Goal: Task Accomplishment & Management: Complete application form

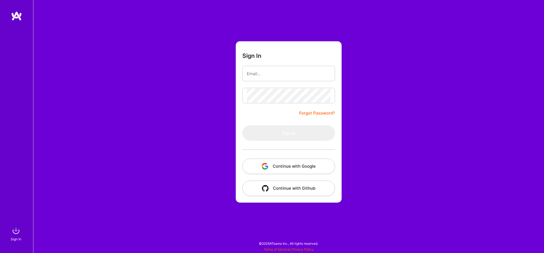
click at [288, 166] on button "Continue with Google" at bounding box center [288, 166] width 93 height 15
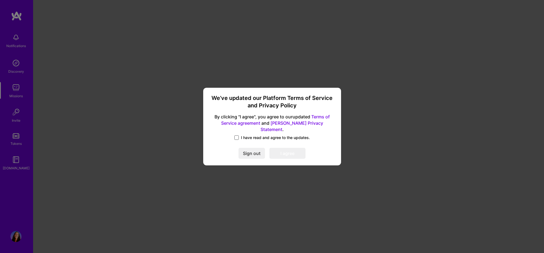
click at [236, 136] on span at bounding box center [236, 138] width 4 height 4
click at [0, 0] on input "I have read and agree to the updates." at bounding box center [0, 0] width 0 height 0
click at [286, 153] on button "I agree" at bounding box center [287, 153] width 36 height 11
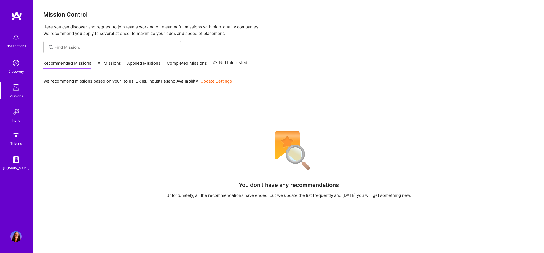
click at [183, 63] on link "Completed Missions" at bounding box center [187, 64] width 40 height 9
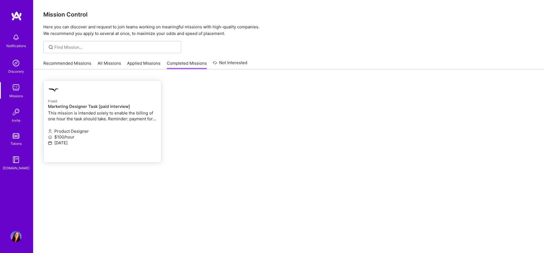
click at [118, 95] on div at bounding box center [84, 90] width 72 height 11
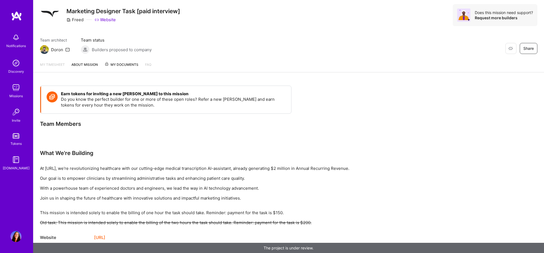
scroll to position [16, 0]
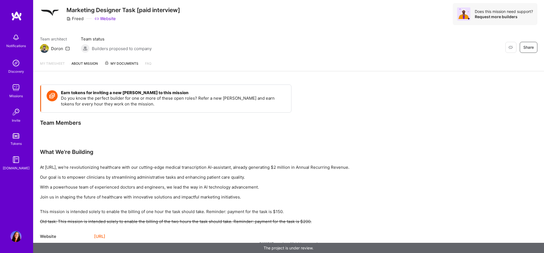
click at [117, 61] on span "My Documents" at bounding box center [121, 64] width 34 height 6
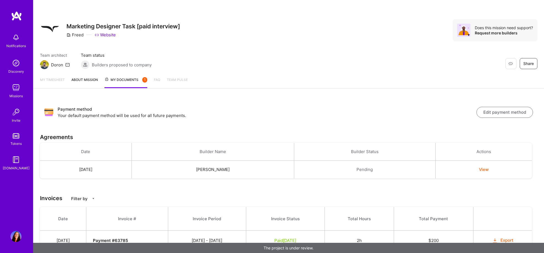
click at [85, 76] on div "My timesheet About Mission My Documents 1 FAQ Team Pulse" at bounding box center [288, 80] width 510 height 16
click at [85, 79] on link "About Mission" at bounding box center [84, 82] width 26 height 11
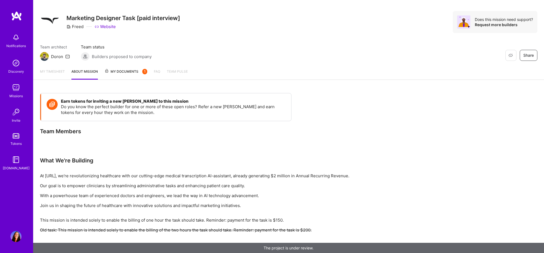
scroll to position [17, 0]
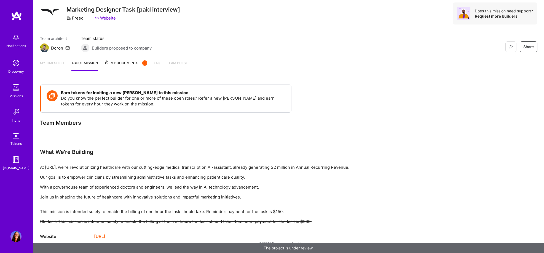
click at [125, 63] on span "My Documents 1" at bounding box center [125, 63] width 43 height 6
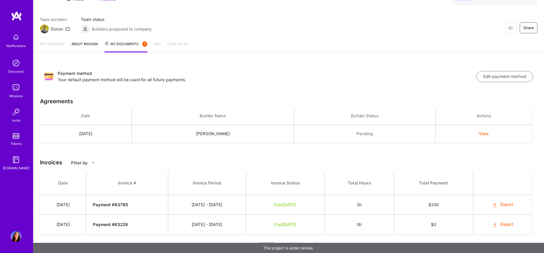
scroll to position [36, 0]
click at [483, 134] on button "View" at bounding box center [484, 134] width 10 height 6
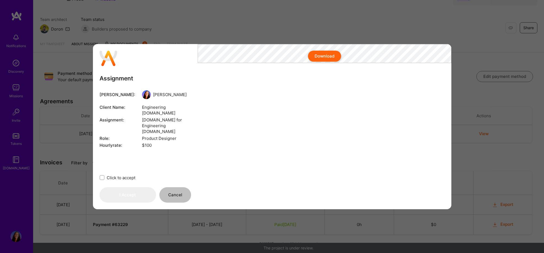
click at [101, 177] on input "Click to accept" at bounding box center [103, 178] width 4 height 4
checkbox input "true"
click at [133, 197] on button "I Accept" at bounding box center [127, 194] width 57 height 15
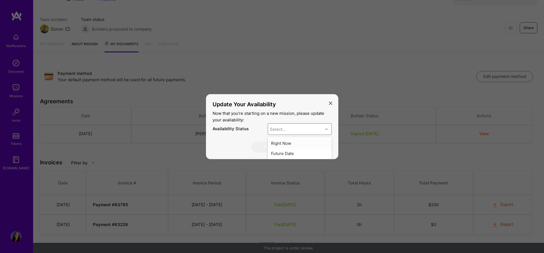
click at [327, 130] on div "modal" at bounding box center [327, 129] width 9 height 7
click at [291, 144] on div "Right Now" at bounding box center [300, 143] width 64 height 10
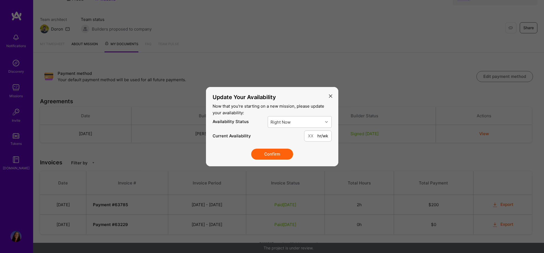
click at [319, 137] on div "hr/wk" at bounding box center [318, 136] width 28 height 11
drag, startPoint x: 311, startPoint y: 136, endPoint x: 302, endPoint y: 138, distance: 8.9
click at [302, 138] on div "Current Availability hr/wk" at bounding box center [271, 136] width 119 height 11
type input "1"
type input "20"
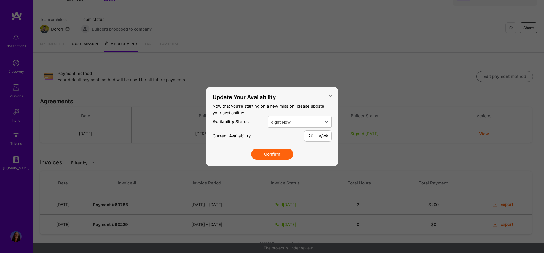
click at [273, 157] on button "Confirm" at bounding box center [272, 154] width 42 height 11
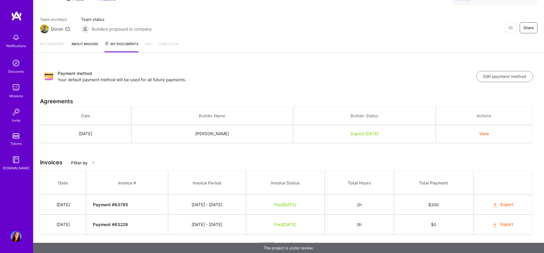
click at [496, 78] on button "Edit payment method" at bounding box center [504, 76] width 57 height 11
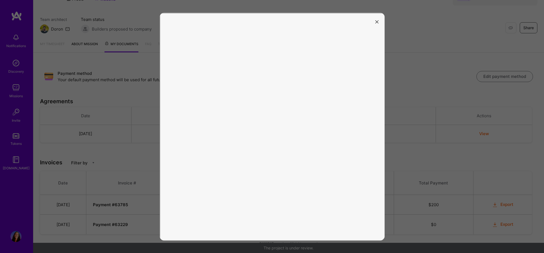
click at [377, 21] on icon "modal" at bounding box center [376, 21] width 3 height 3
